Goal: Find specific page/section: Find specific page/section

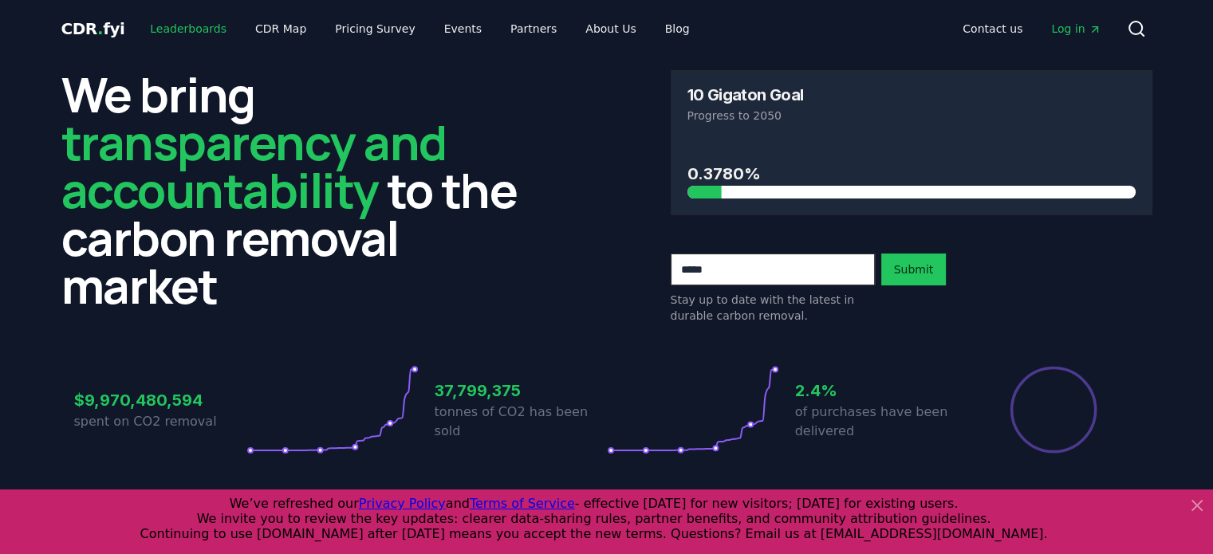
click at [182, 34] on link "Leaderboards" at bounding box center [188, 28] width 102 height 29
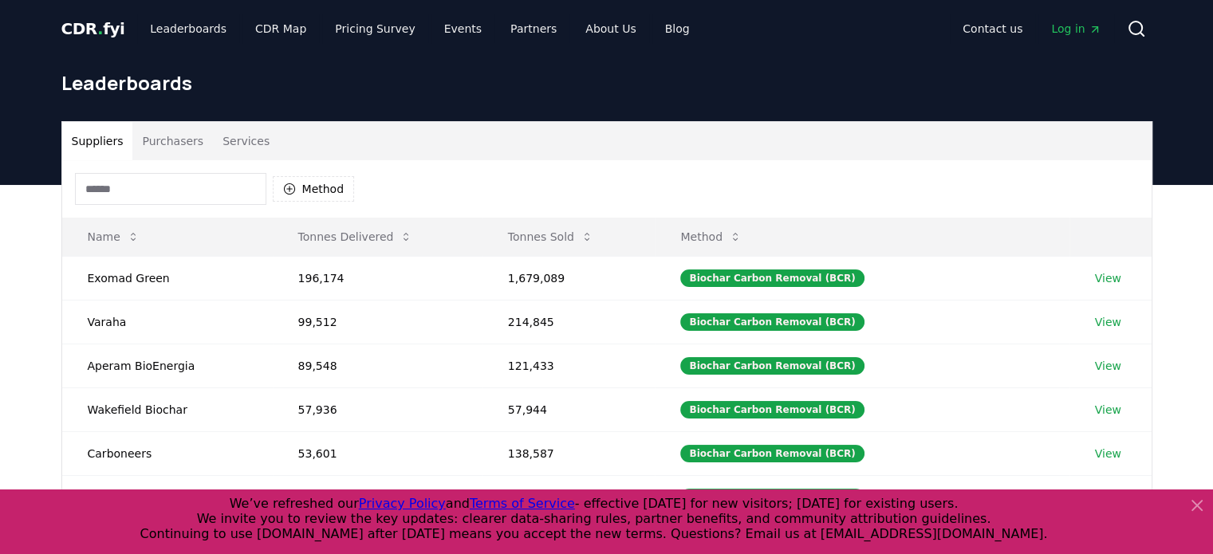
click at [171, 189] on input at bounding box center [170, 189] width 191 height 32
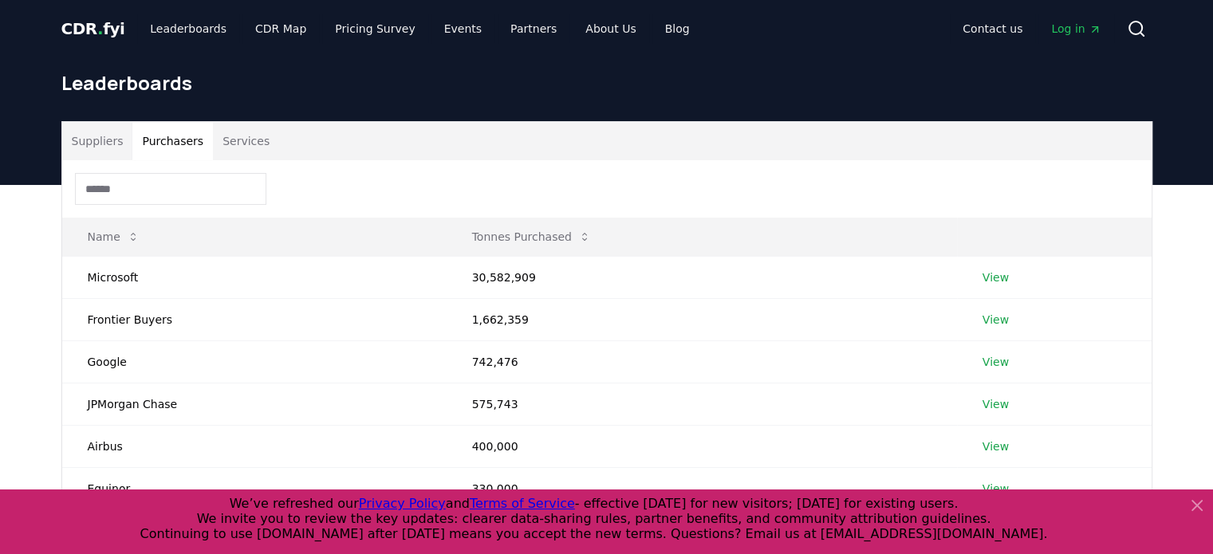
click at [169, 146] on button "Purchasers" at bounding box center [172, 141] width 81 height 38
click at [153, 187] on input at bounding box center [170, 189] width 191 height 32
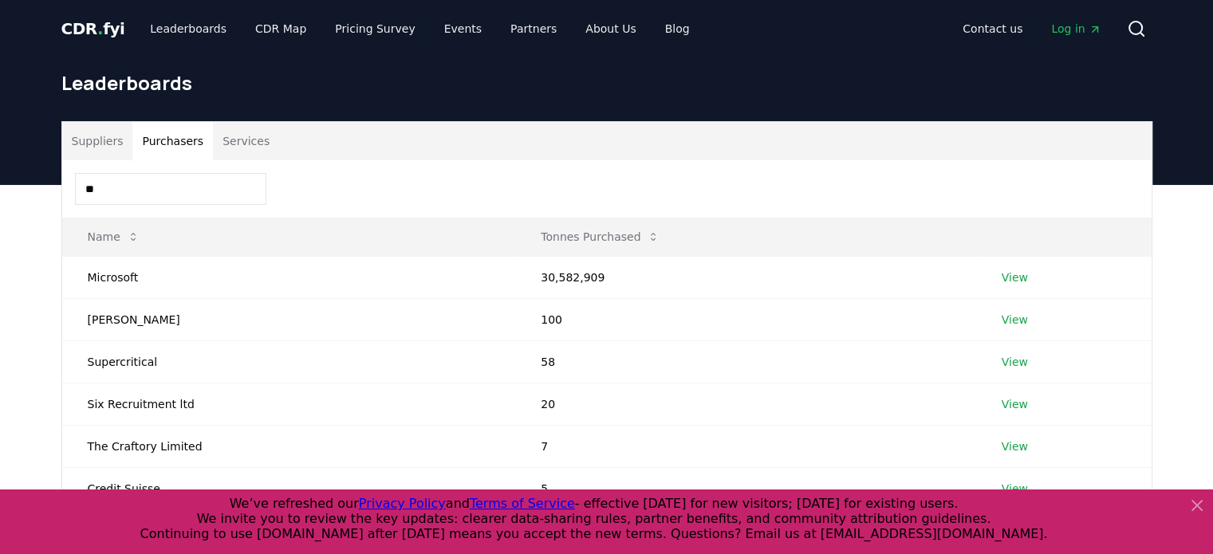
type input "*"
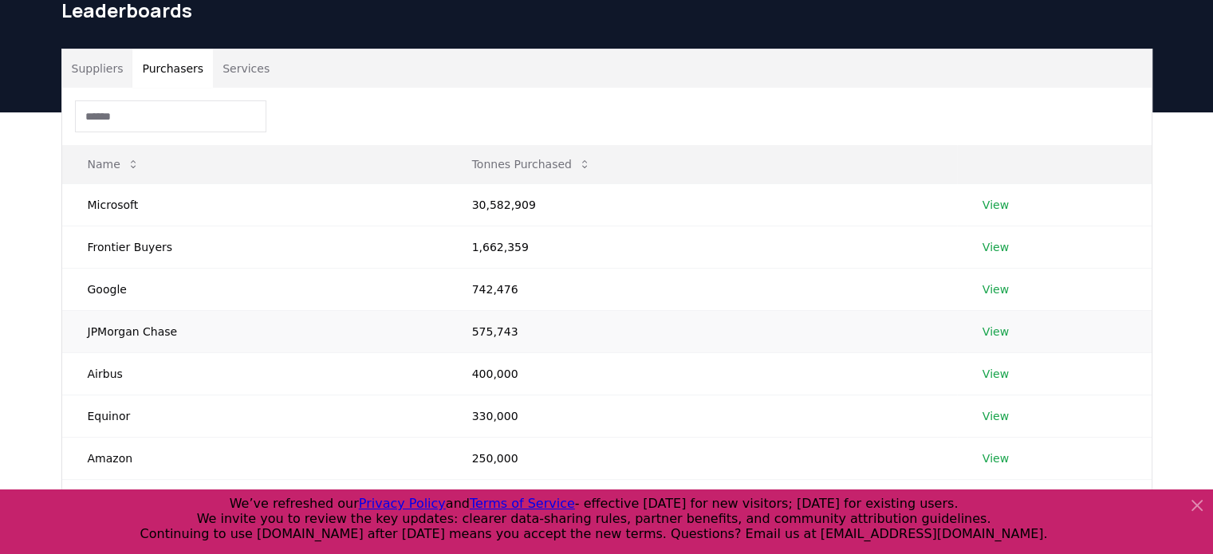
scroll to position [160, 0]
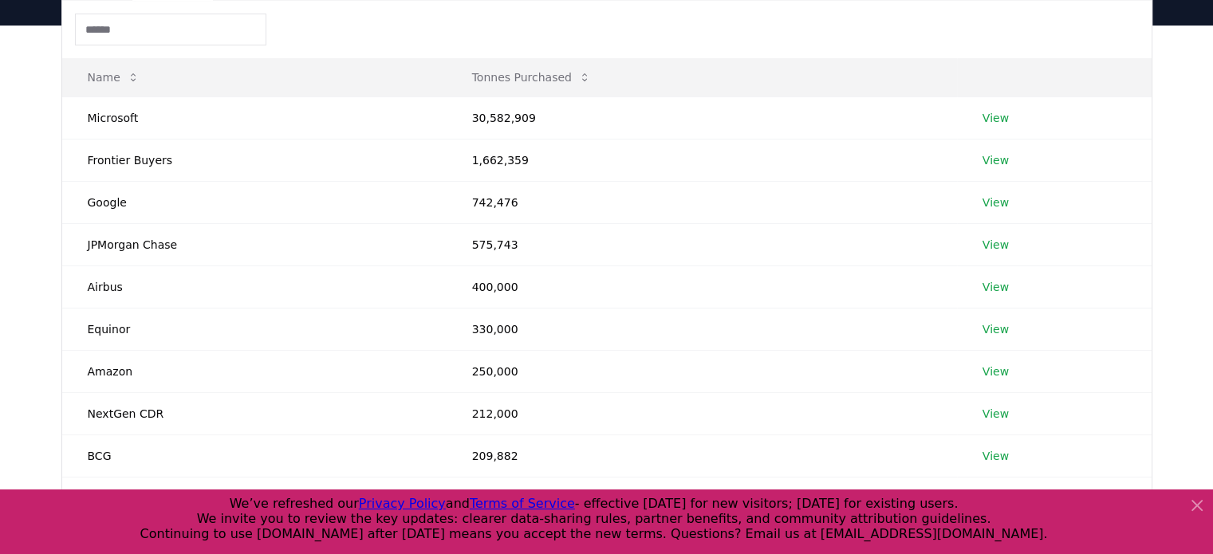
click at [45, 286] on div "Suppliers Purchasers Services Name Tonnes Purchased Microsoft 30,582,909 View F…" at bounding box center [606, 337] width 1213 height 623
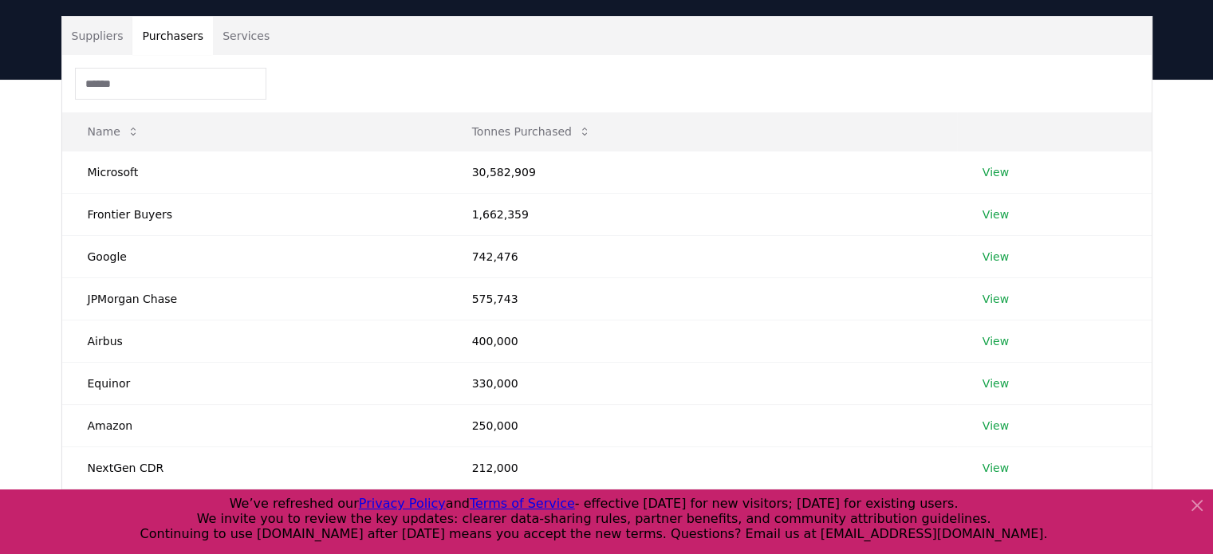
scroll to position [0, 0]
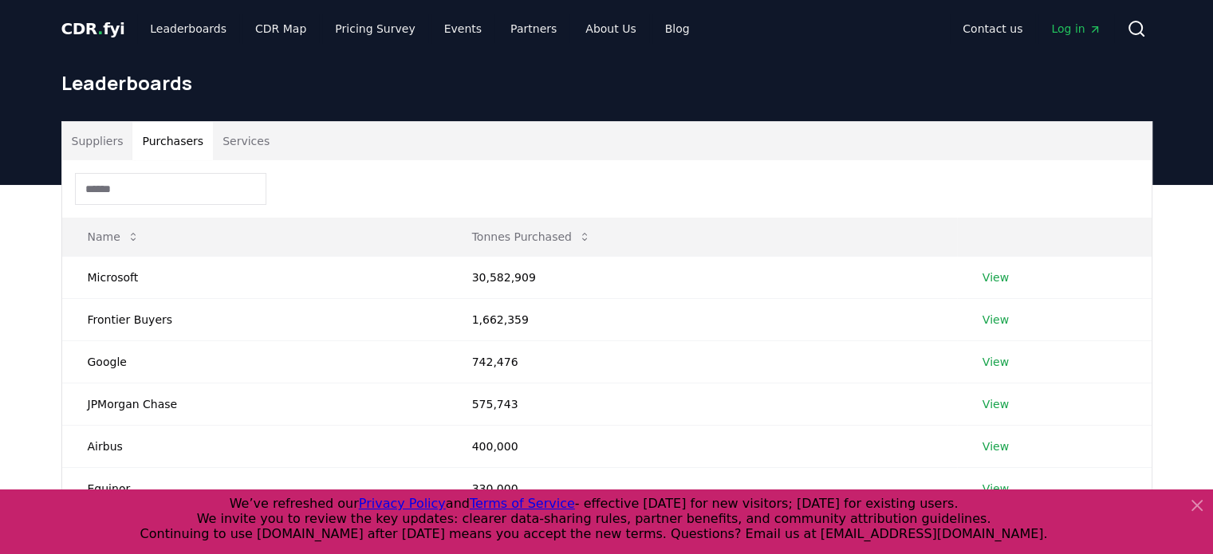
click at [97, 143] on button "Suppliers" at bounding box center [97, 141] width 71 height 38
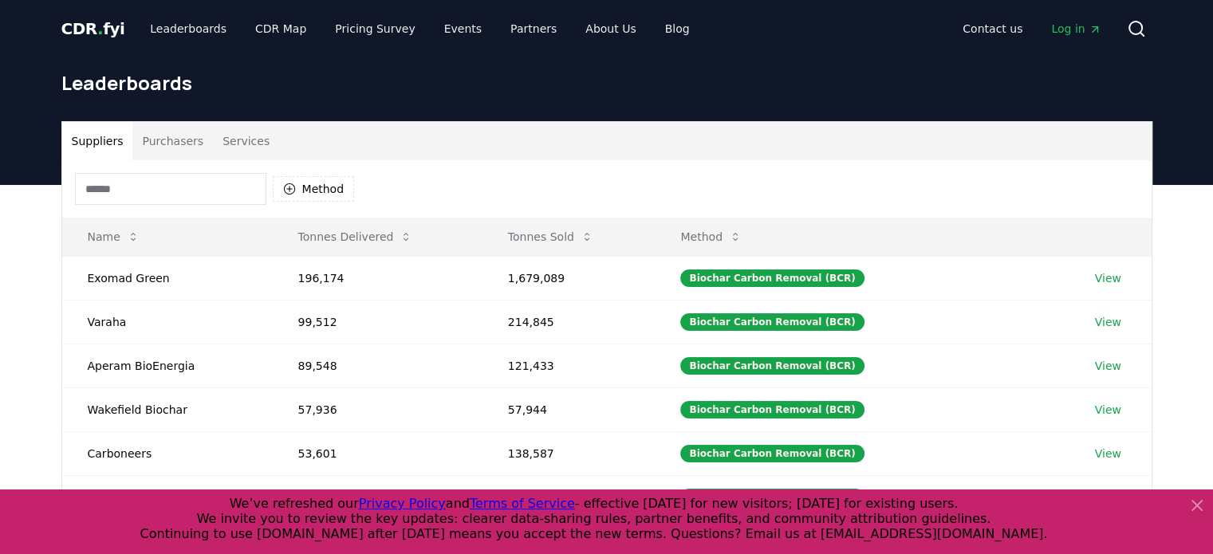
click at [185, 115] on div "Leaderboards" at bounding box center [607, 89] width 1117 height 64
click at [168, 140] on button "Purchasers" at bounding box center [172, 141] width 81 height 38
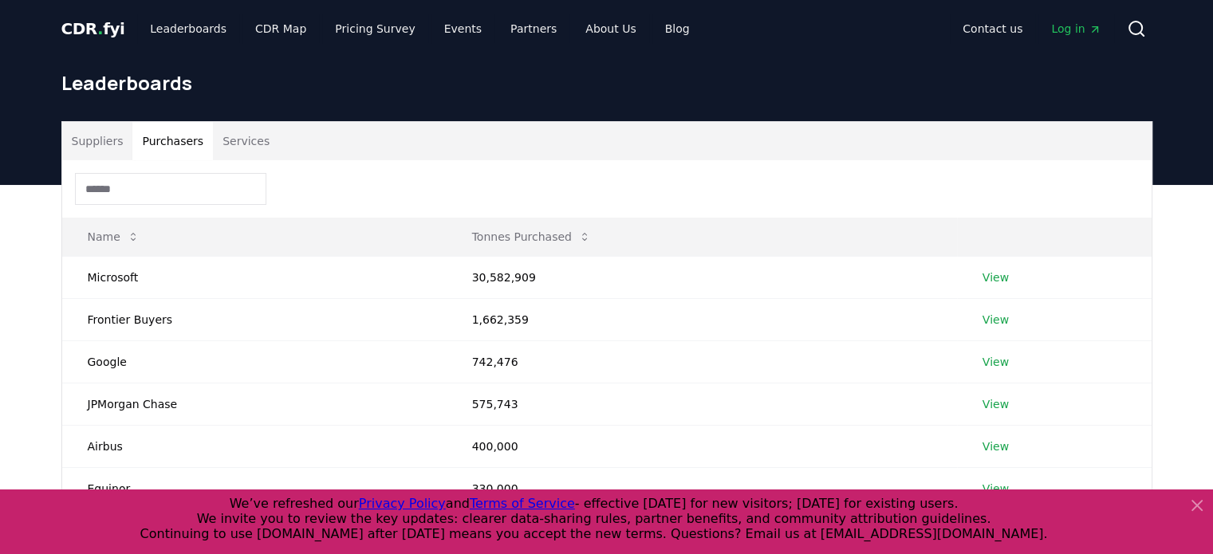
click at [143, 194] on input at bounding box center [170, 189] width 191 height 32
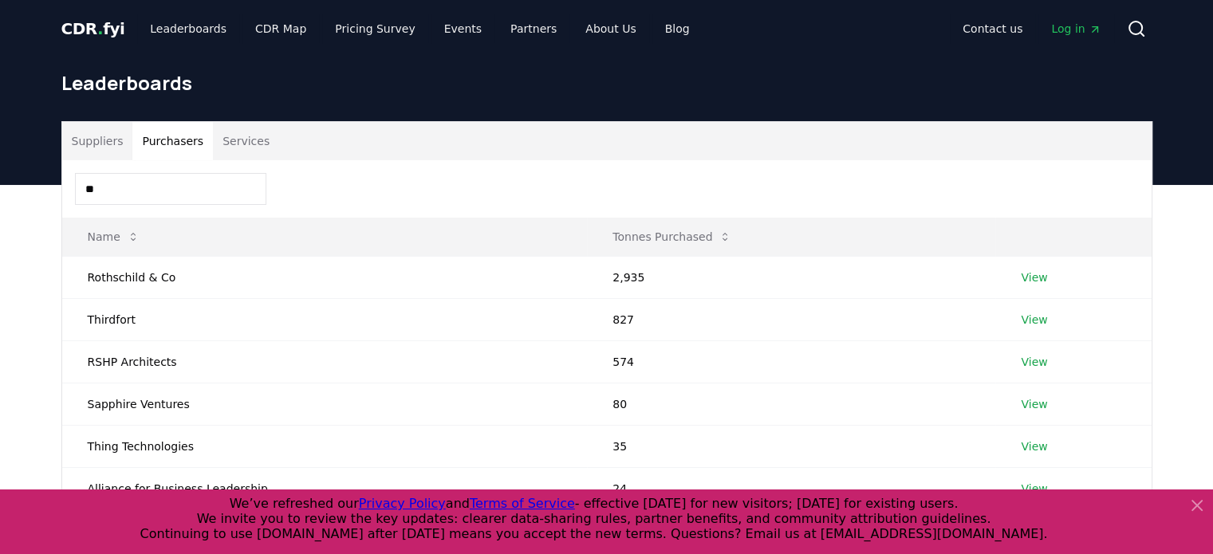
type input "*"
